Goal: Information Seeking & Learning: Learn about a topic

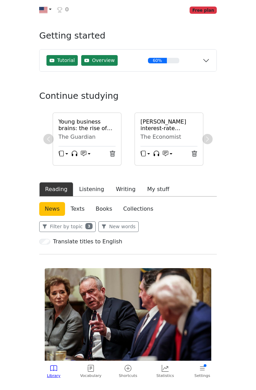
click at [138, 323] on img at bounding box center [128, 315] width 167 height 94
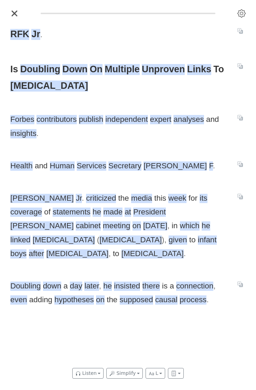
click at [15, 16] on icon "Close" at bounding box center [14, 13] width 5 height 5
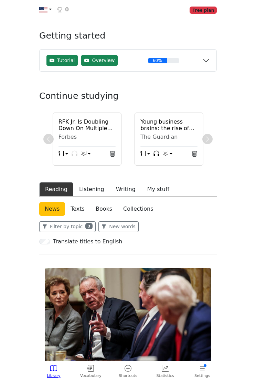
click at [125, 349] on img at bounding box center [128, 315] width 167 height 94
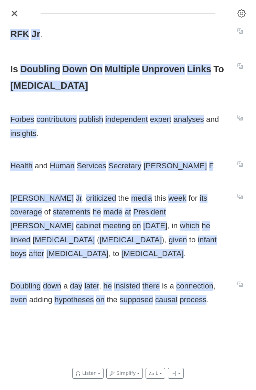
click at [11, 17] on icon "Close" at bounding box center [14, 13] width 7 height 7
